Goal: Obtain resource: Download file/media

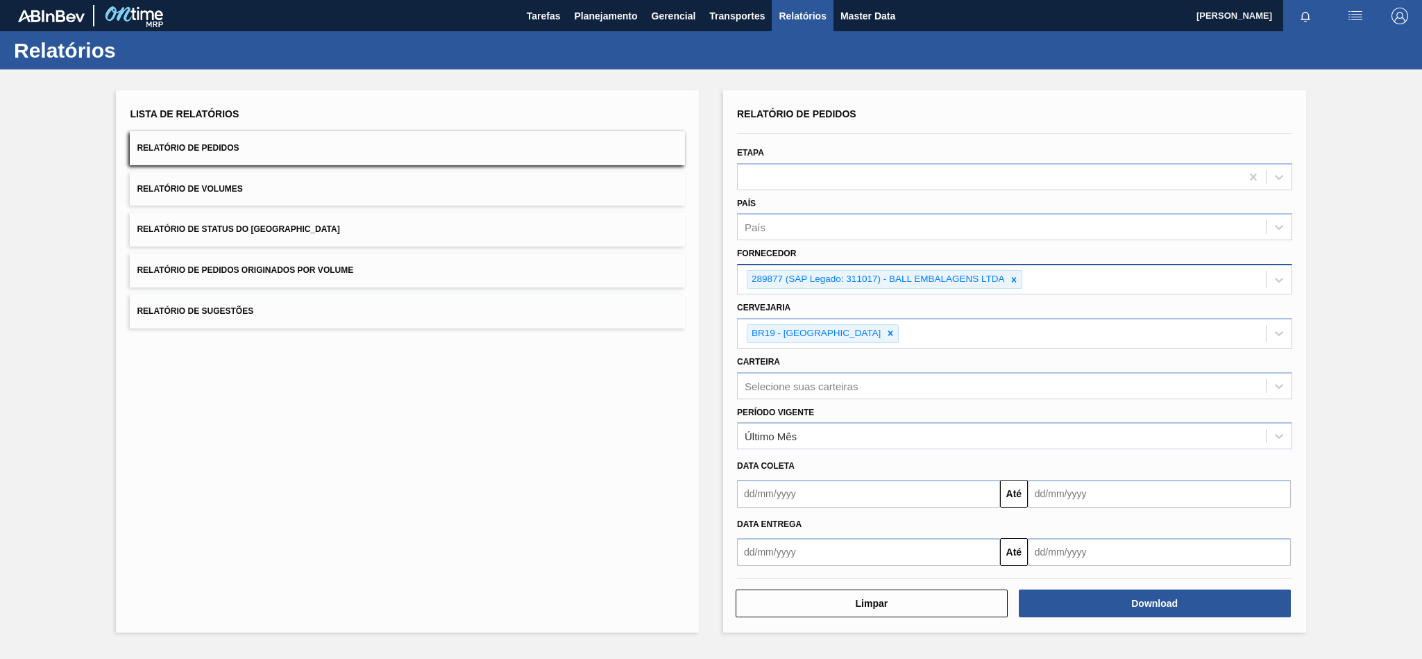
click at [1017, 275] on icon at bounding box center [1014, 280] width 10 height 10
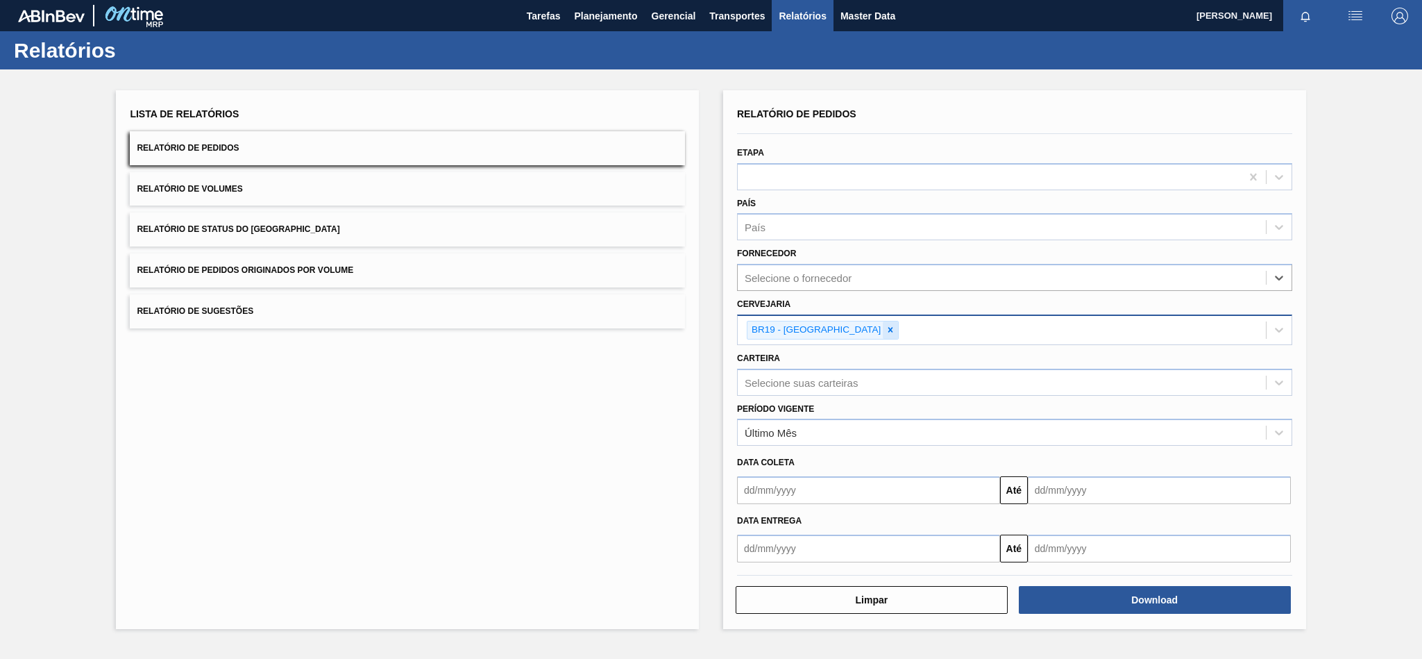
click at [886, 325] on icon at bounding box center [891, 330] width 10 height 10
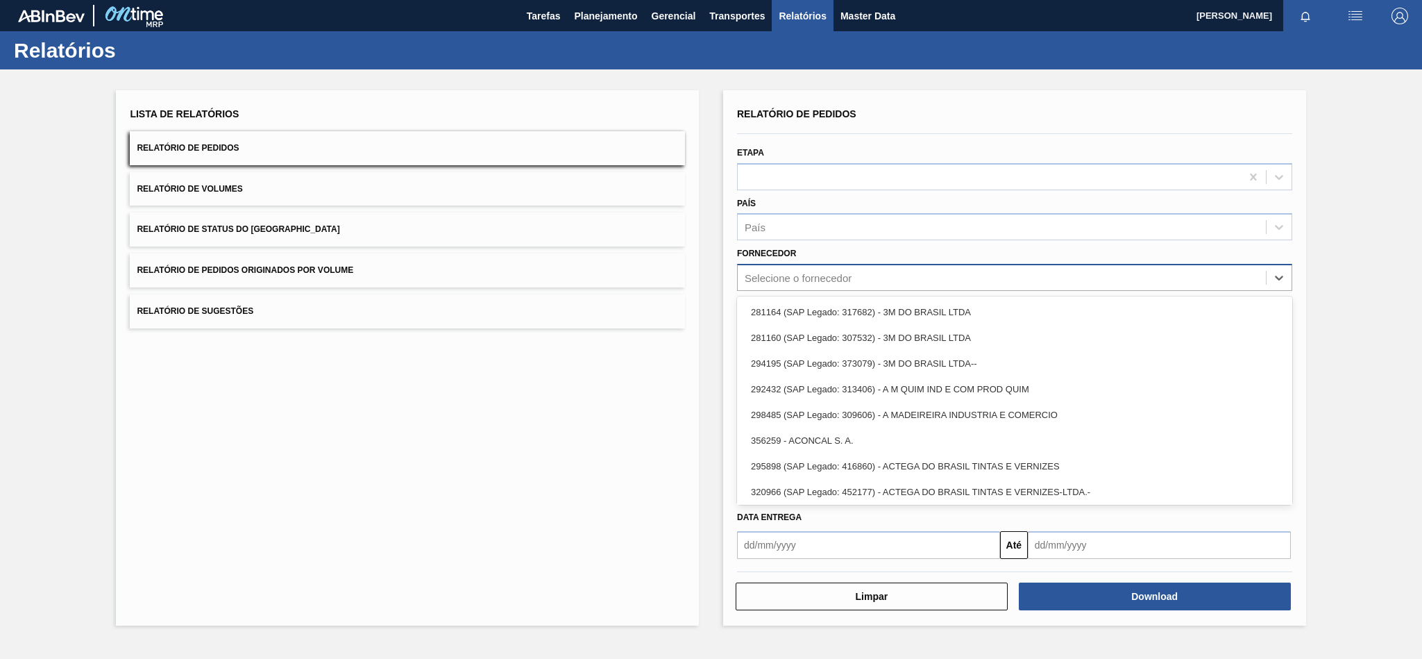
click at [829, 285] on div "Selecione o fornecedor" at bounding box center [1002, 278] width 528 height 20
paste input "289587"
type input "289587"
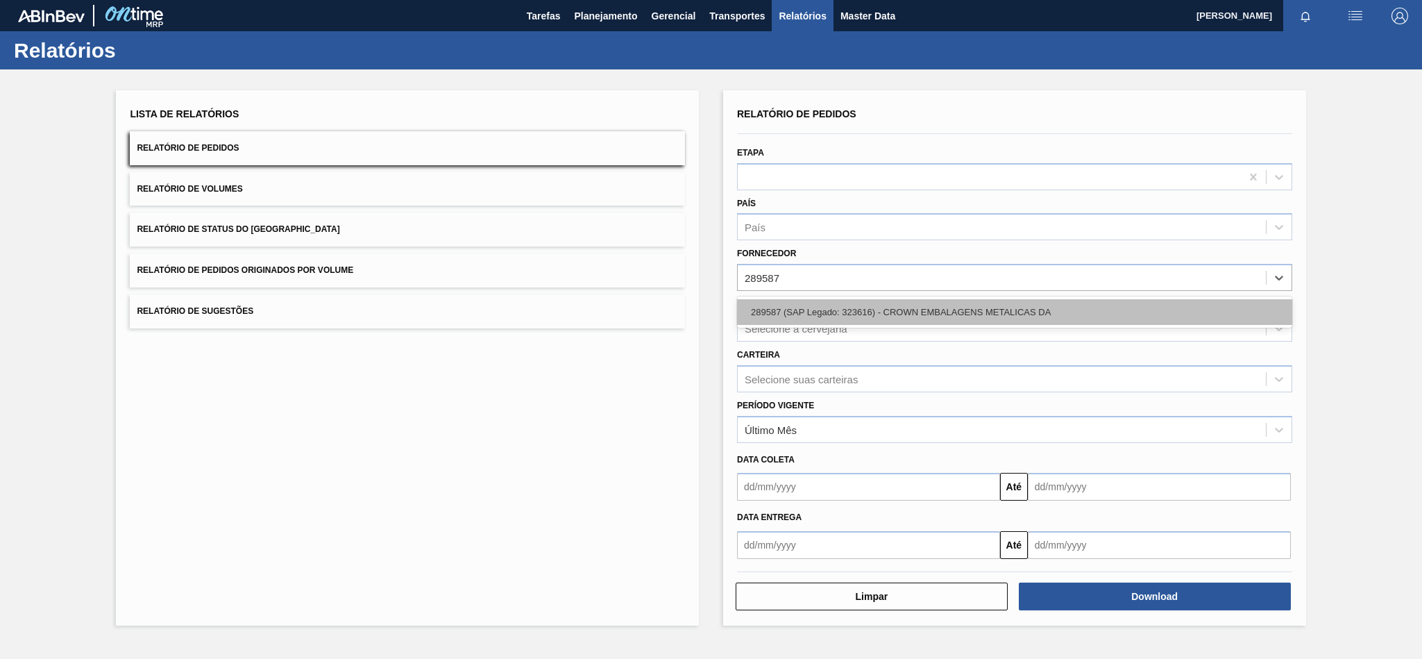
click at [819, 308] on div "289587 (SAP Legado: 323616) - CROWN EMBALAGENS METALICAS DA" at bounding box center [1014, 312] width 555 height 26
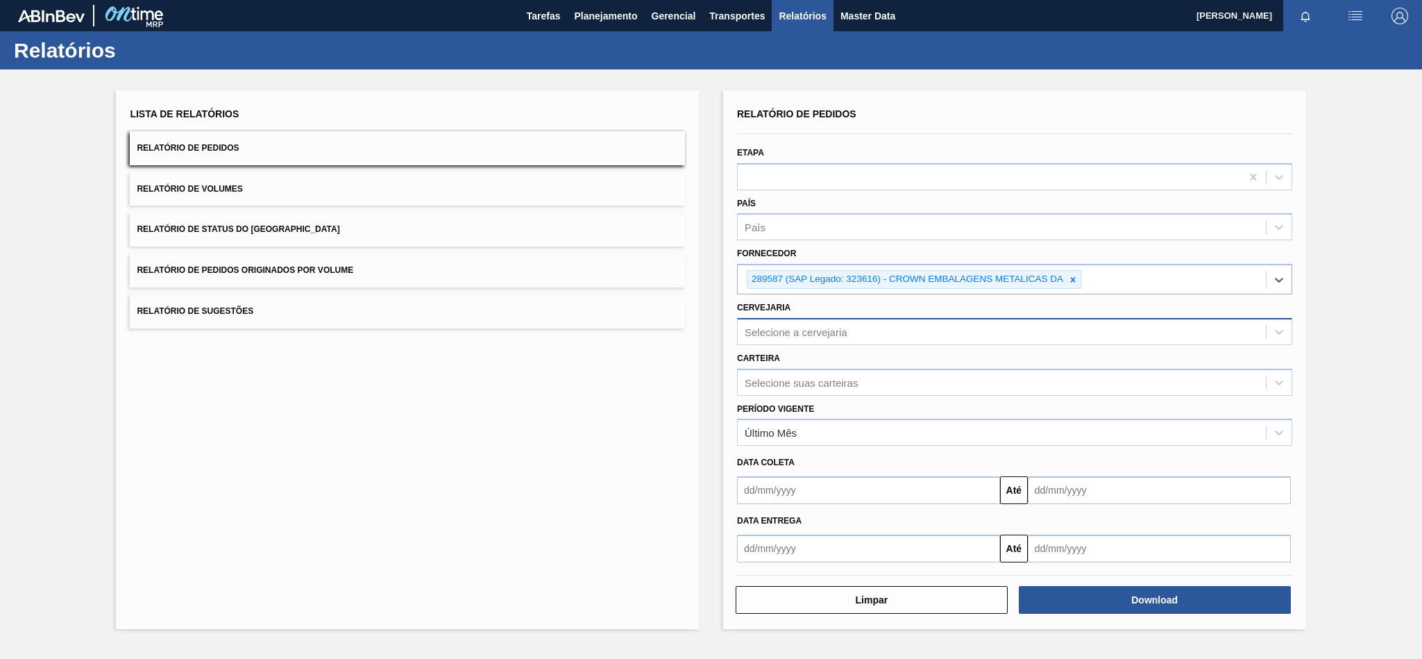
click at [786, 325] on div "Selecione a cervejaria" at bounding box center [796, 331] width 103 height 12
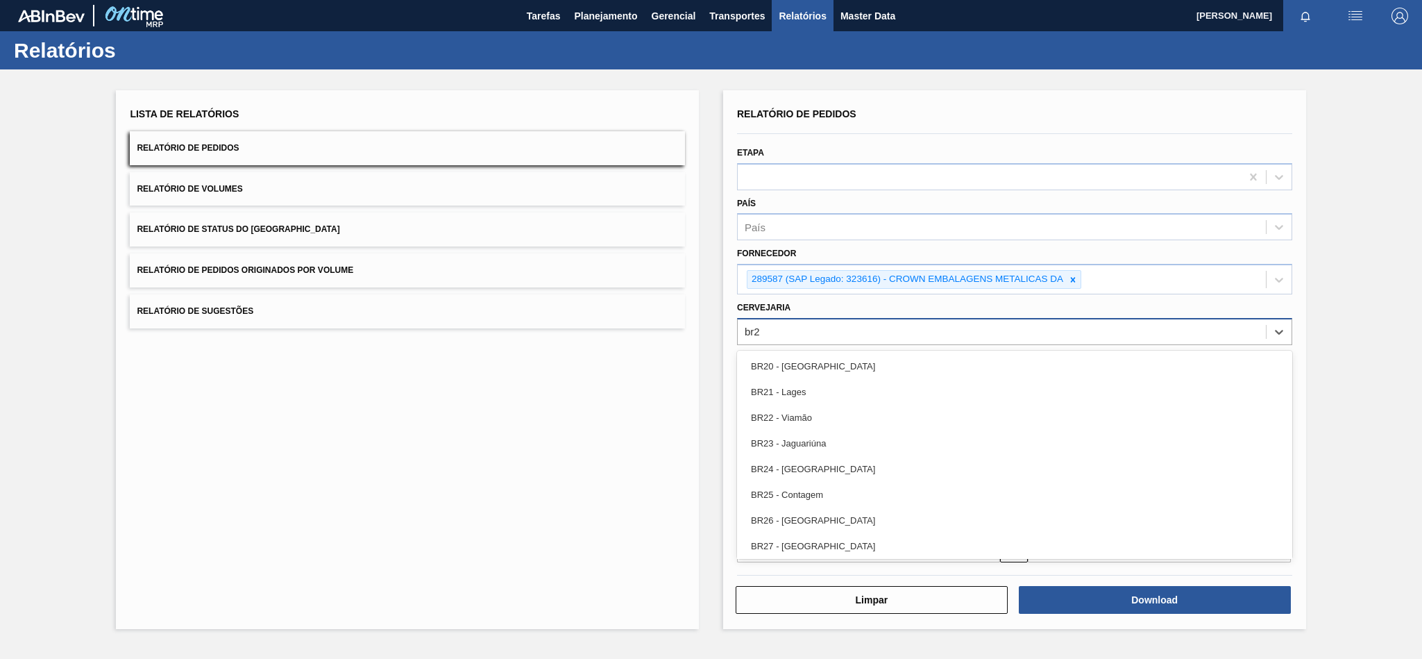
type input "br24"
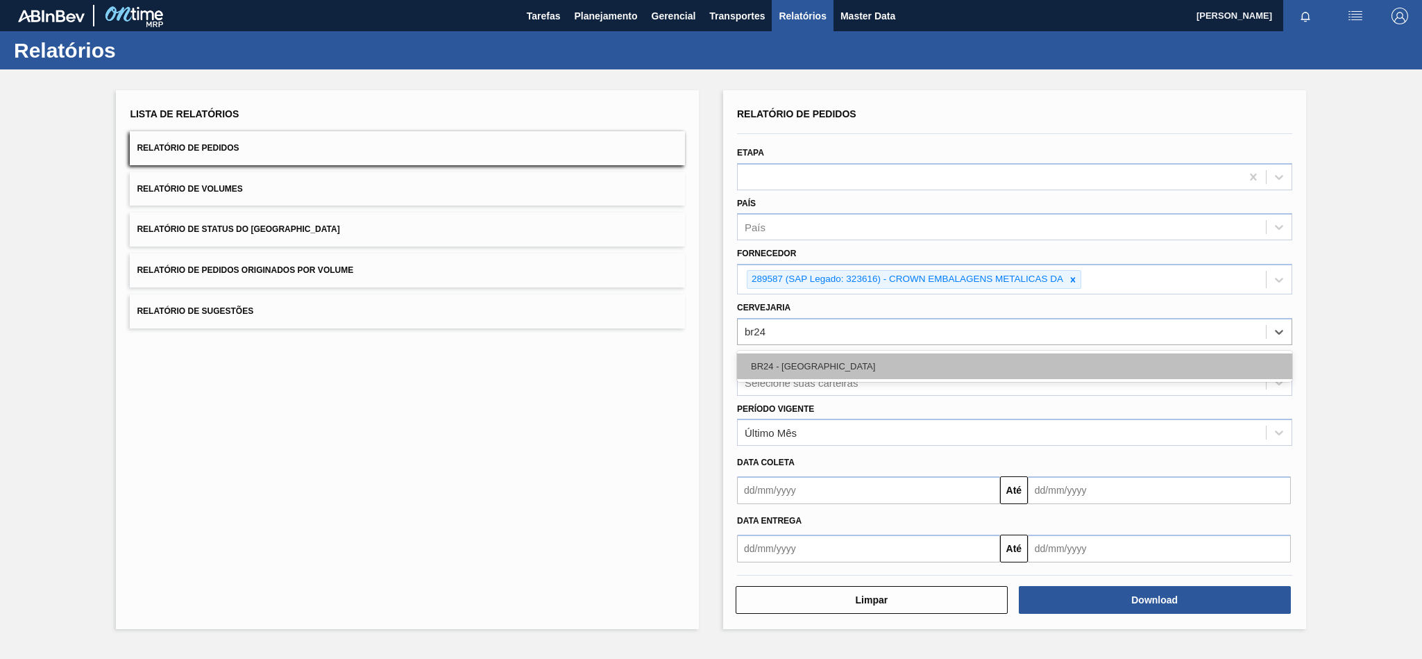
click at [781, 369] on div "BR24 - [GEOGRAPHIC_DATA]" at bounding box center [1014, 366] width 555 height 26
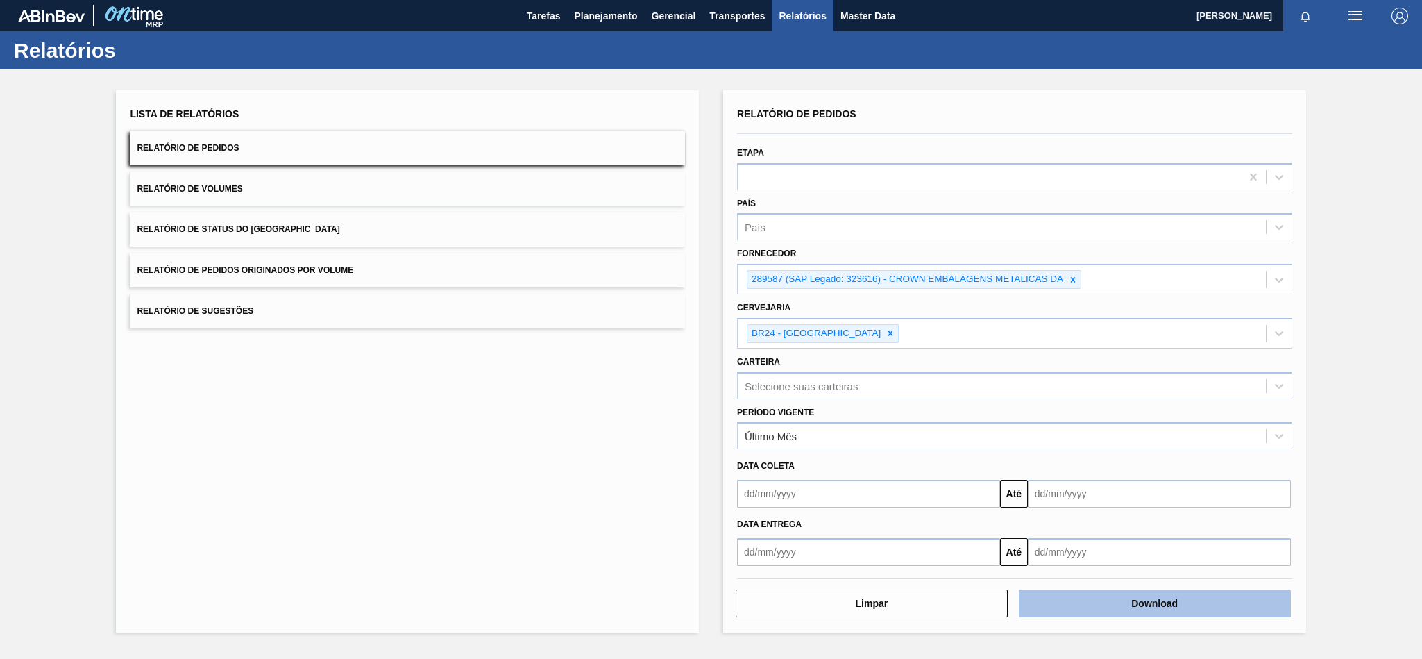
click at [1083, 596] on button "Download" at bounding box center [1155, 603] width 272 height 28
